Goal: Task Accomplishment & Management: Complete application form

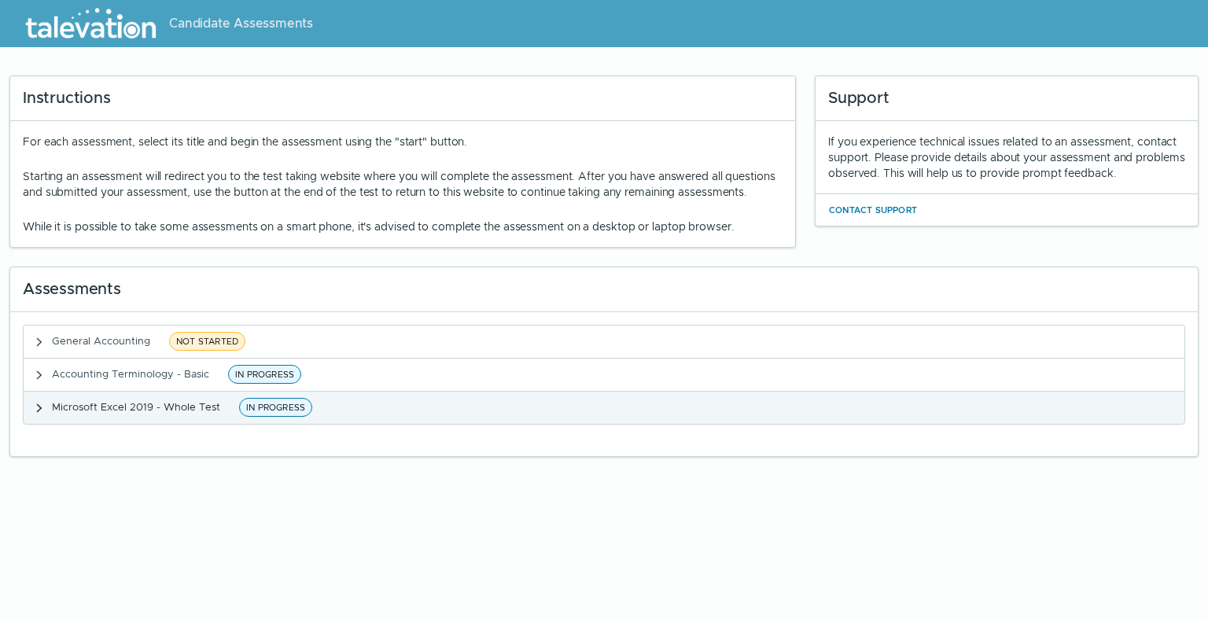
click at [261, 417] on span "IN PROGRESS" at bounding box center [275, 407] width 73 height 19
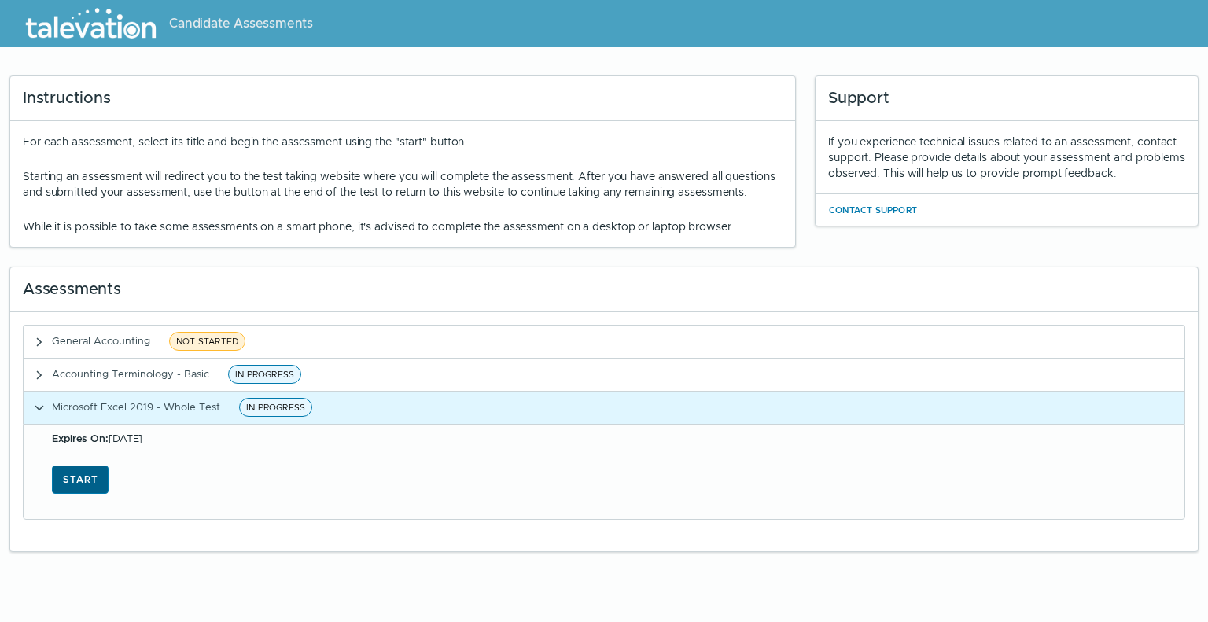
click at [79, 493] on button "Start" at bounding box center [80, 479] width 57 height 28
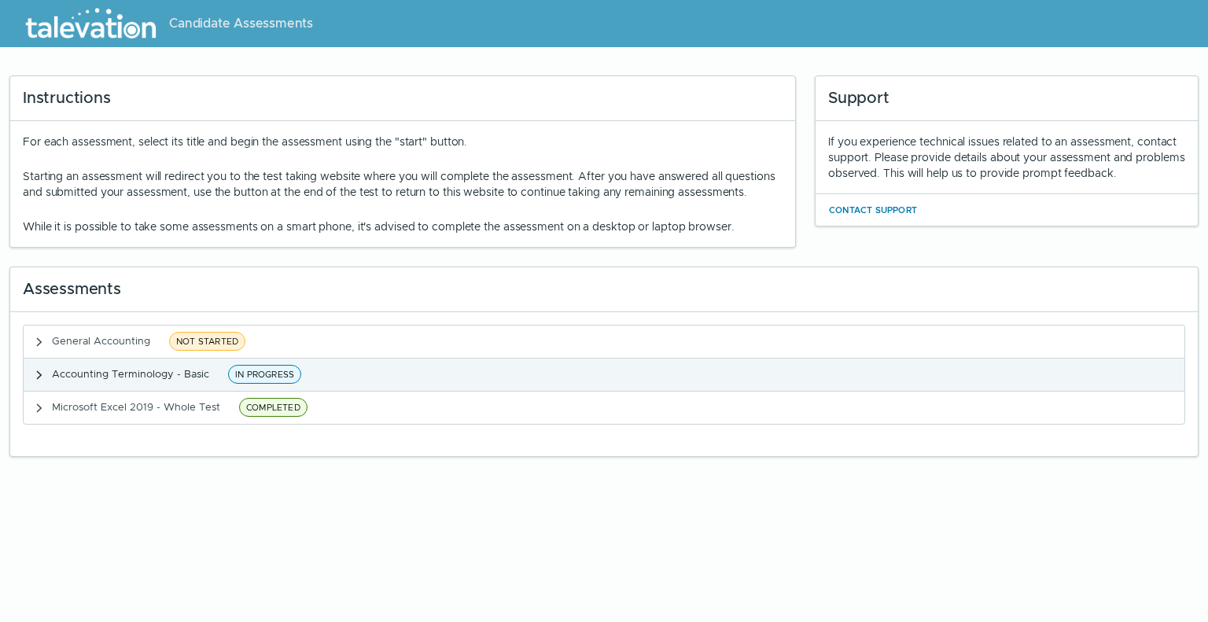
click at [271, 384] on span "IN PROGRESS" at bounding box center [264, 374] width 73 height 19
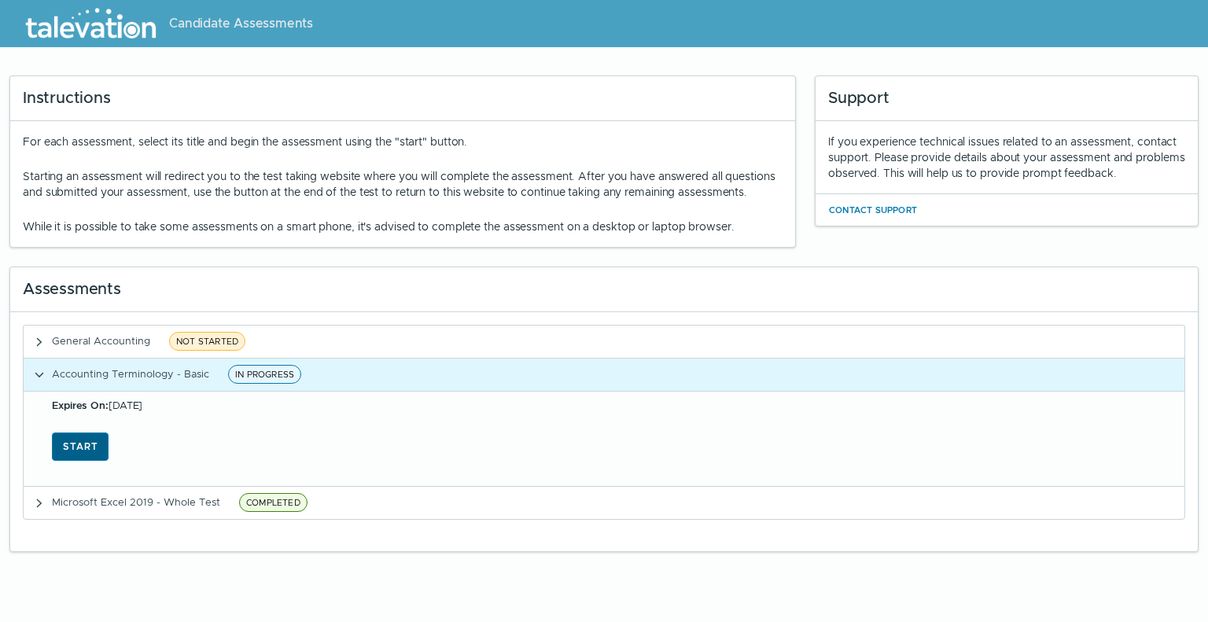
click at [94, 461] on button "Start" at bounding box center [80, 446] width 57 height 28
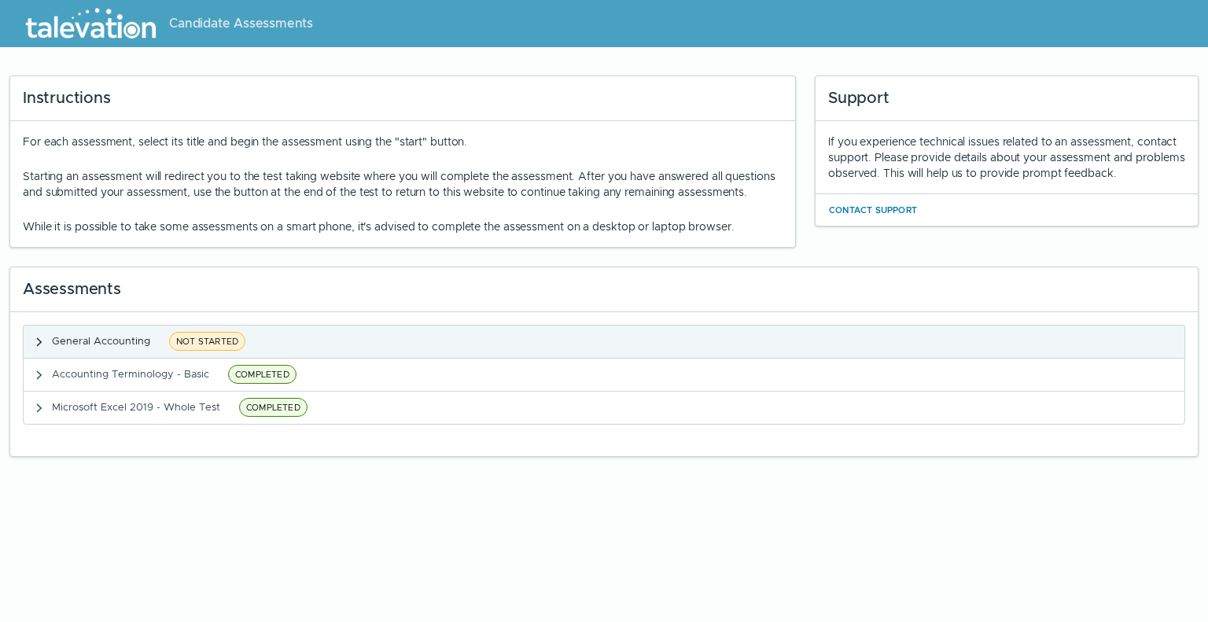
click at [189, 351] on span "NOT STARTED" at bounding box center [207, 341] width 76 height 19
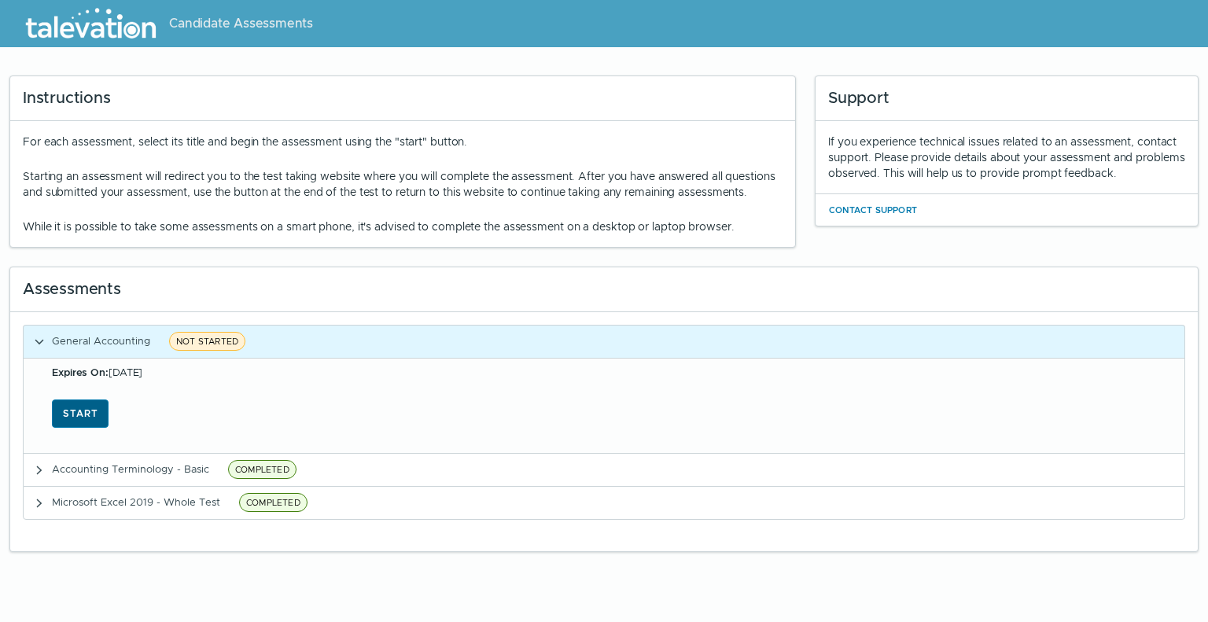
click at [95, 428] on button "Start" at bounding box center [80, 413] width 57 height 28
